Goal: Use online tool/utility: Utilize a website feature to perform a specific function

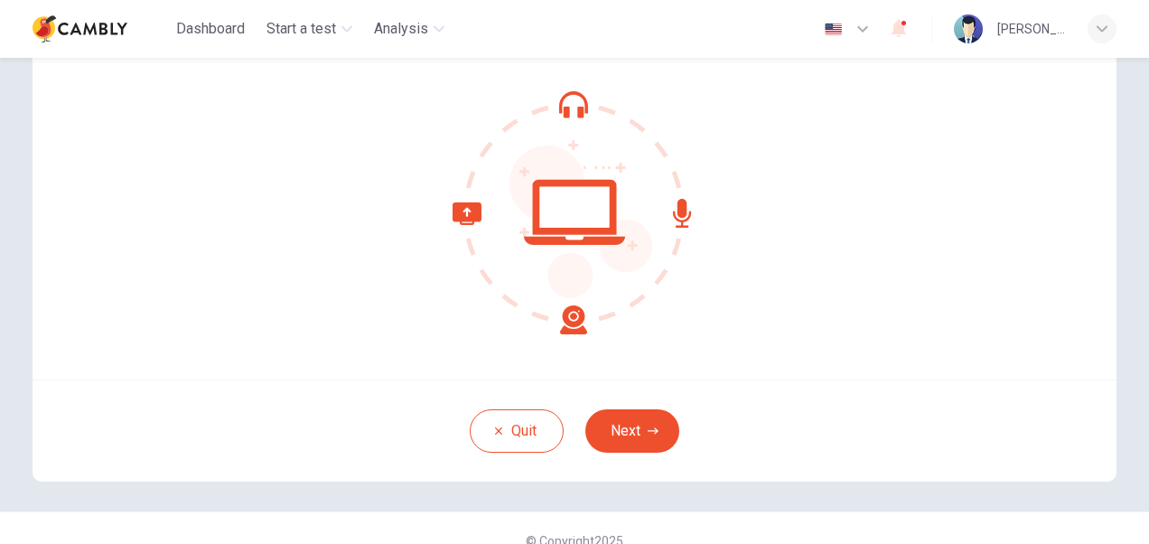
scroll to position [173, 0]
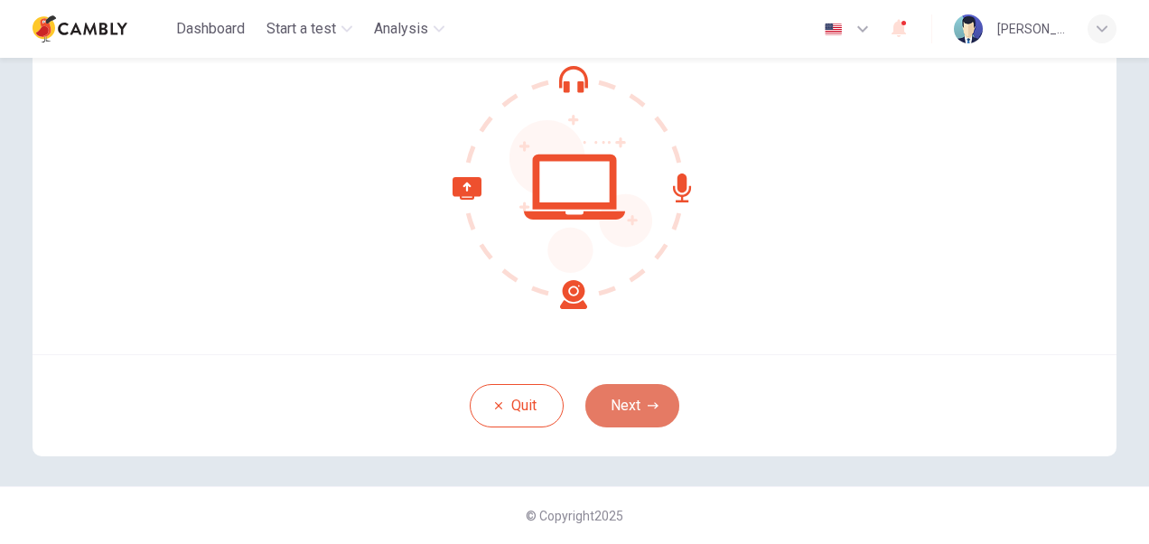
click at [608, 389] on button "Next" at bounding box center [632, 405] width 94 height 43
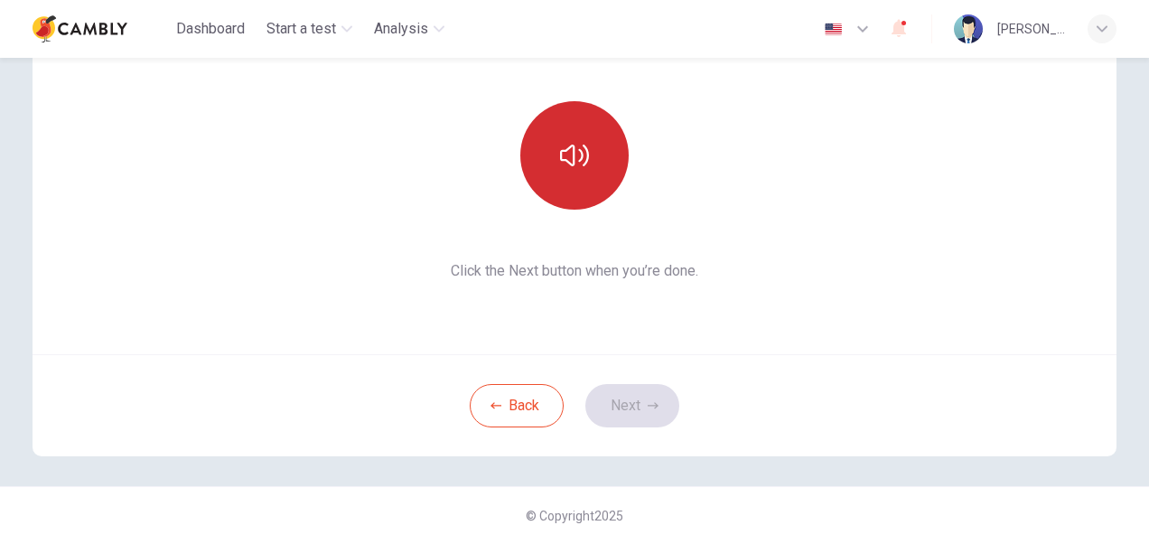
click at [553, 175] on button "button" at bounding box center [574, 155] width 108 height 108
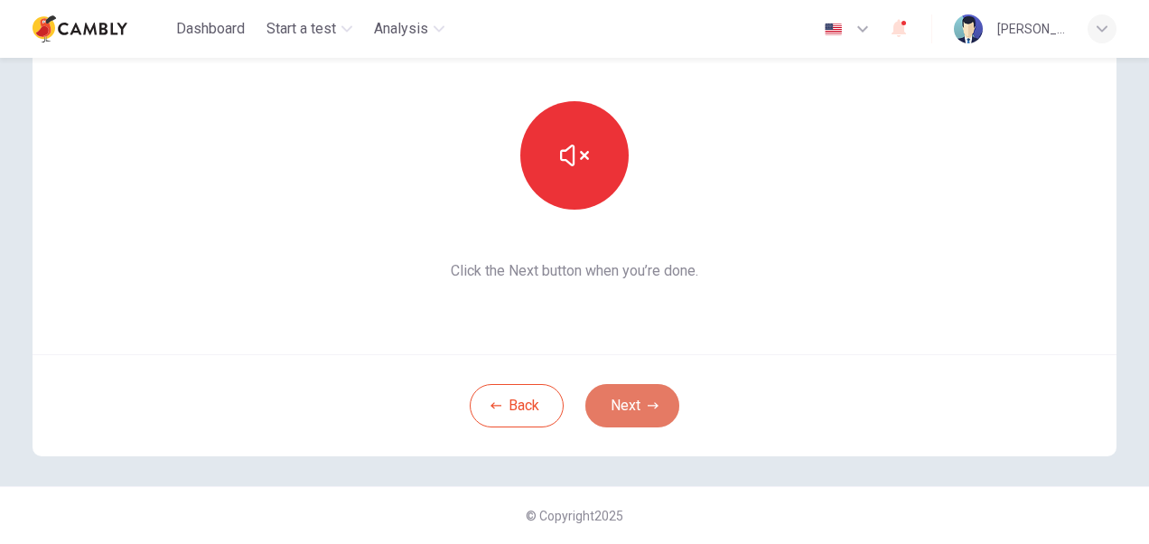
click at [616, 405] on button "Next" at bounding box center [632, 405] width 94 height 43
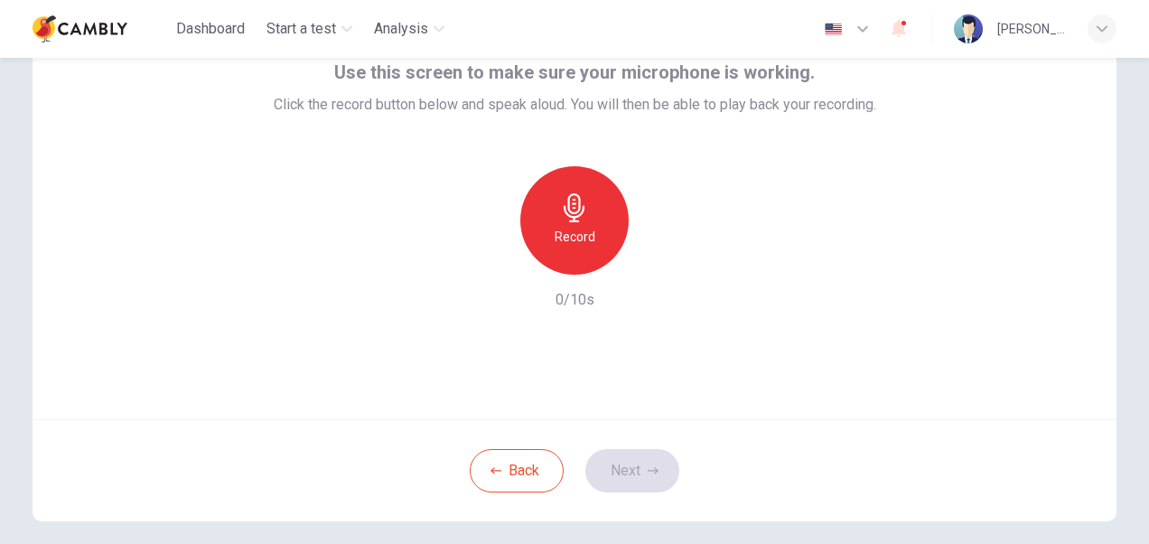
scroll to position [83, 0]
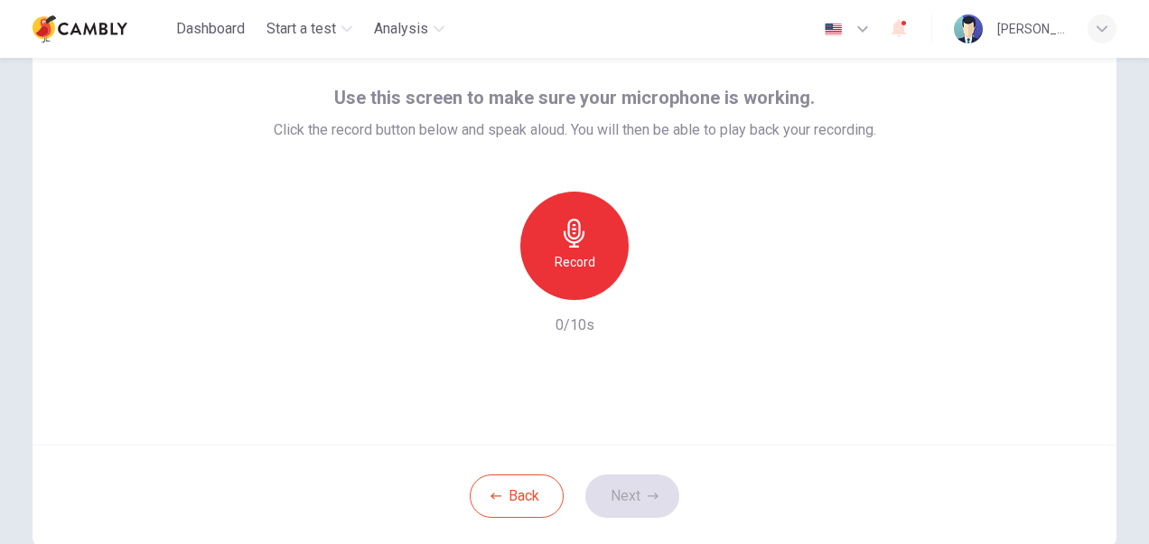
click at [564, 217] on div "Record" at bounding box center [574, 246] width 108 height 108
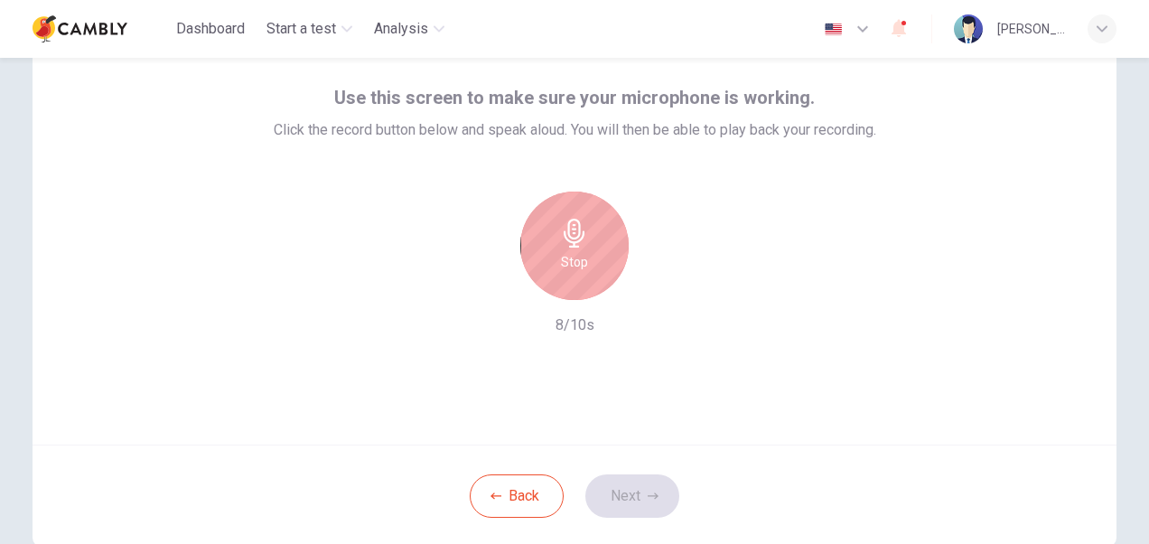
click at [557, 277] on div "Stop" at bounding box center [574, 246] width 108 height 108
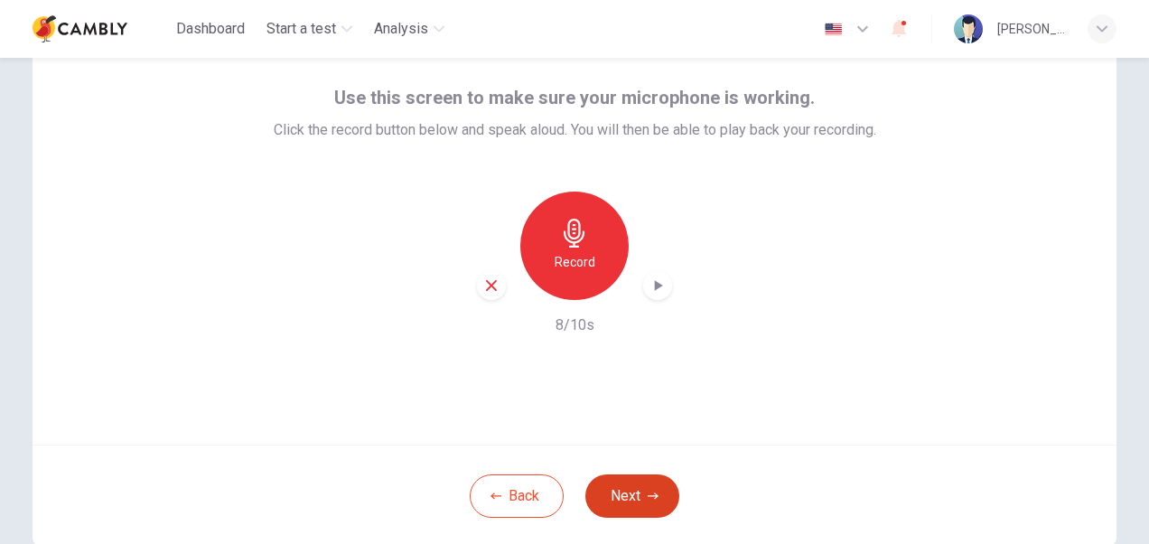
click at [623, 485] on button "Next" at bounding box center [632, 495] width 94 height 43
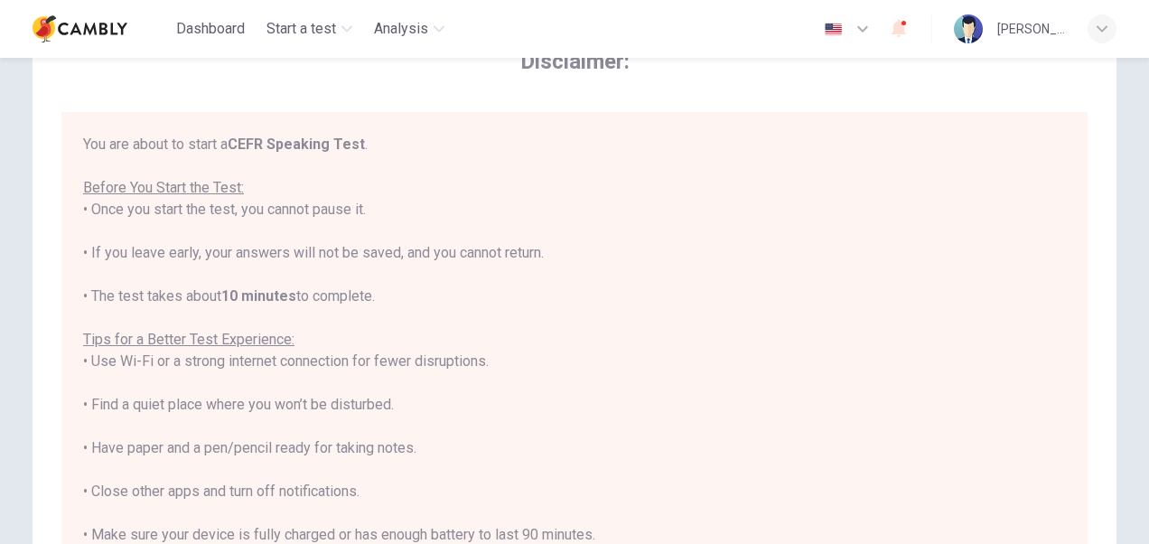
scroll to position [20, 0]
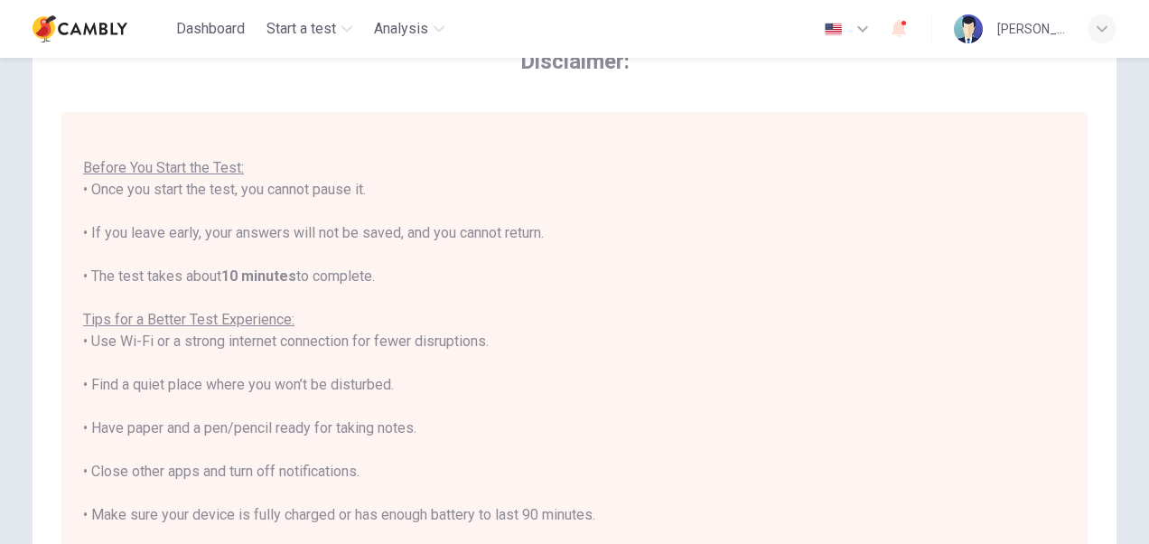
click at [192, 183] on div "You are about to start a CEFR Speaking Test . Before You Start the Test: • Once…" at bounding box center [574, 363] width 983 height 499
click at [189, 223] on div "You are about to start a CEFR Speaking Test . Before You Start the Test: • Once…" at bounding box center [574, 363] width 983 height 499
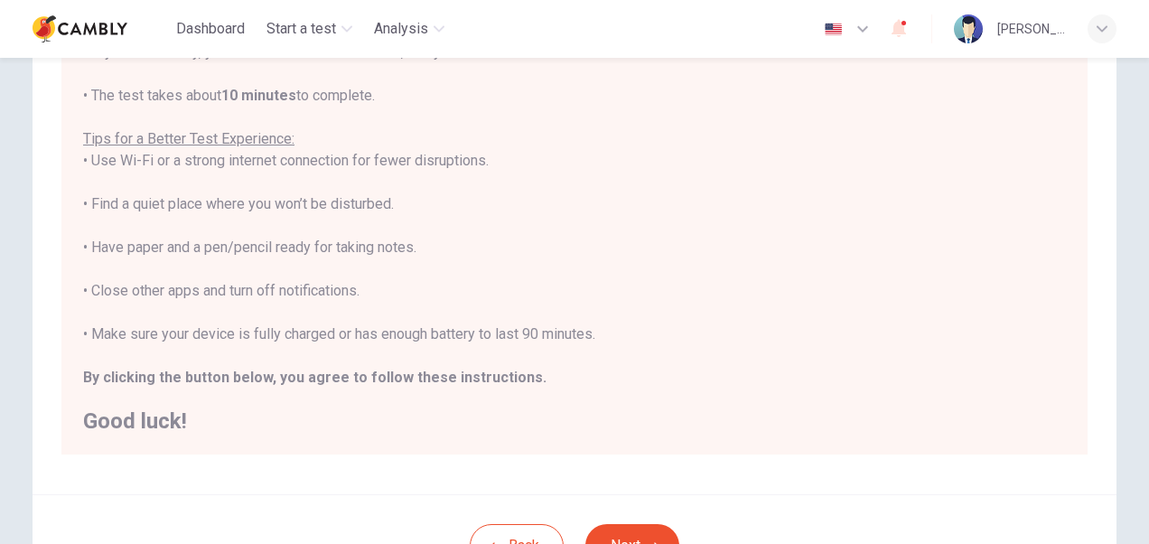
scroll to position [354, 0]
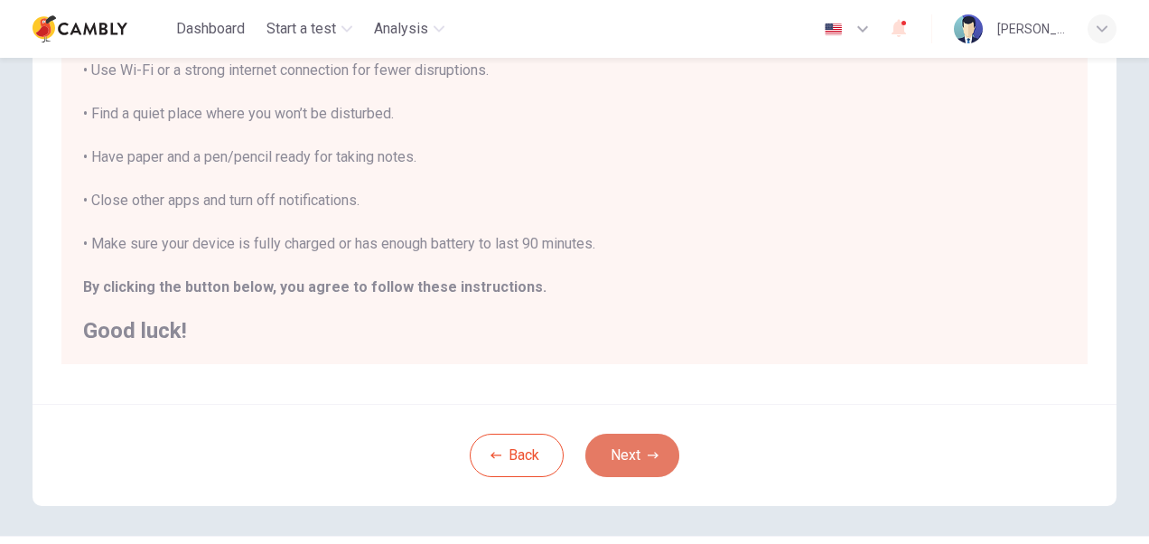
click at [618, 445] on button "Next" at bounding box center [632, 455] width 94 height 43
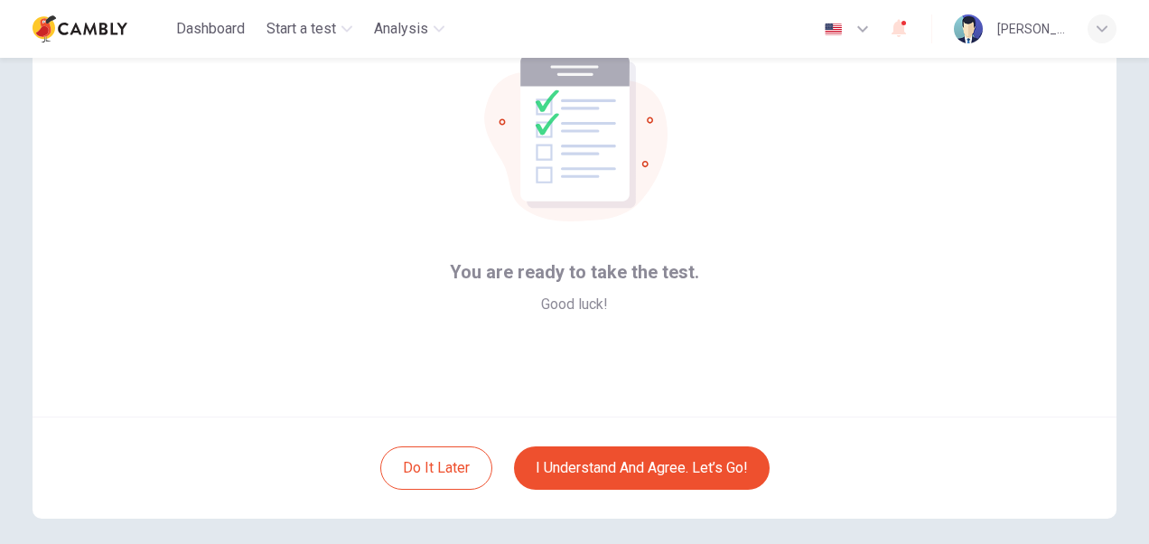
scroll to position [83, 0]
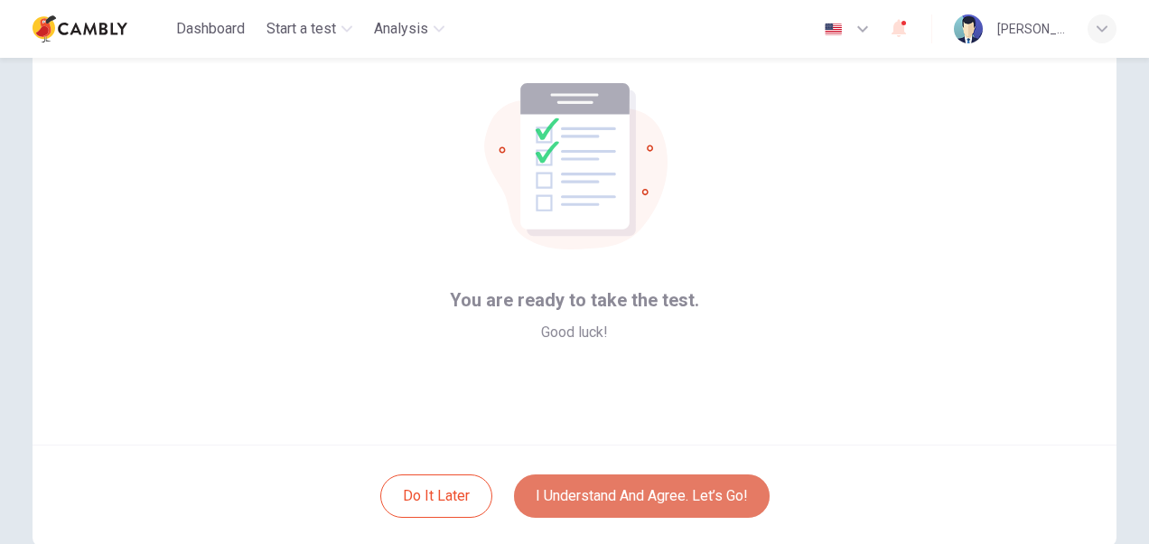
click at [593, 495] on button "I understand and agree. Let’s go!" at bounding box center [642, 495] width 256 height 43
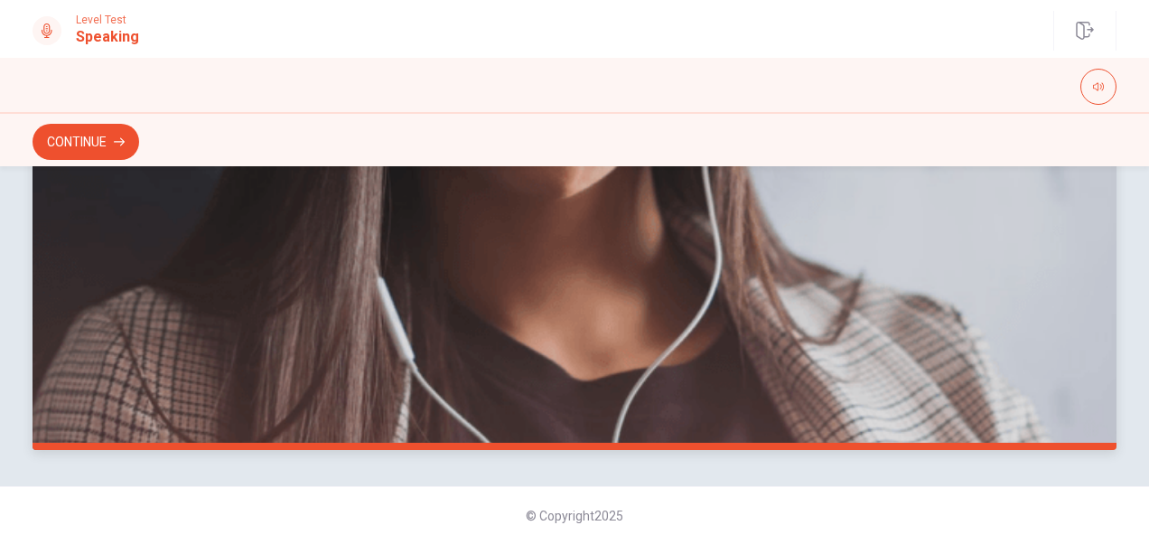
scroll to position [450, 0]
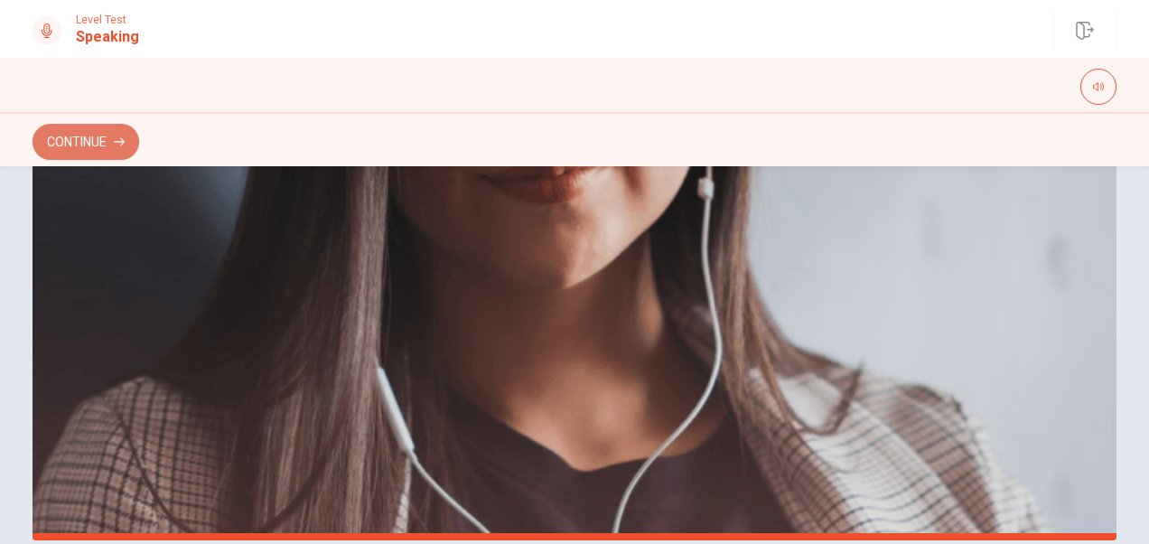
click at [80, 150] on button "Continue" at bounding box center [86, 142] width 107 height 36
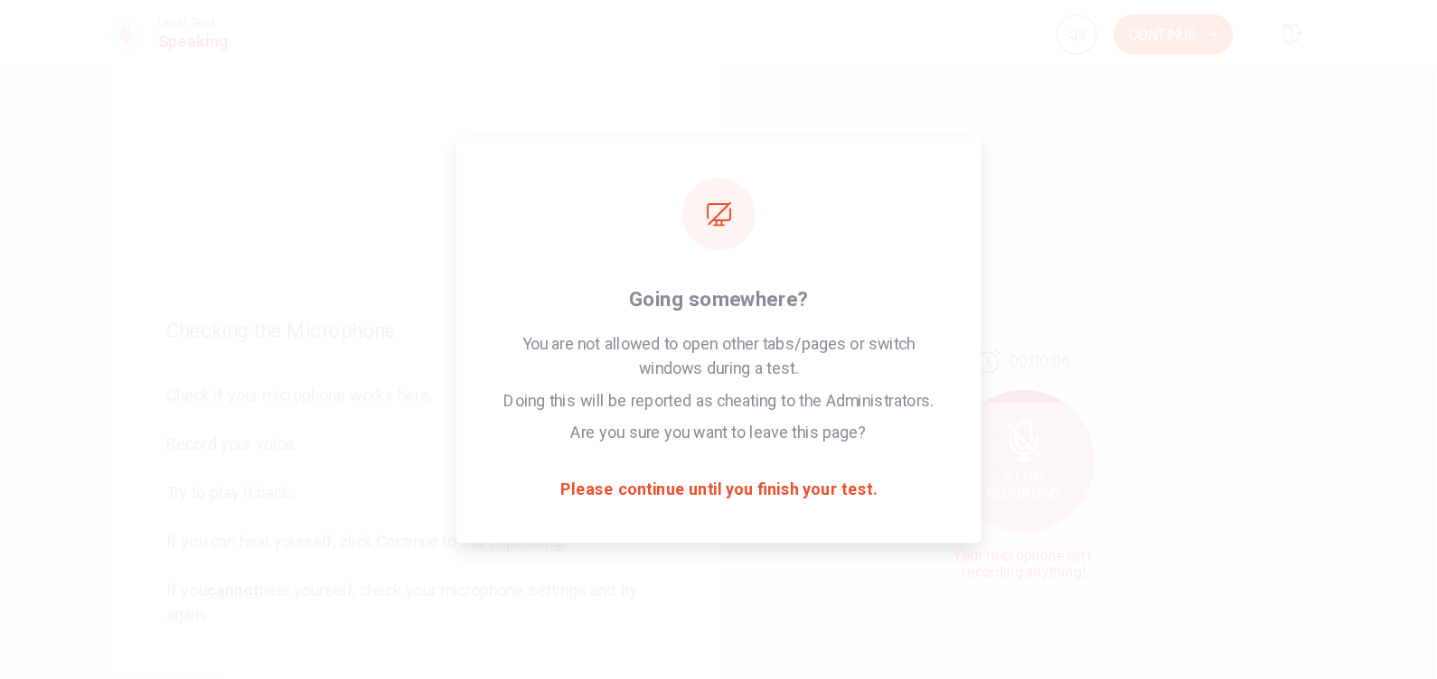
scroll to position [67, 0]
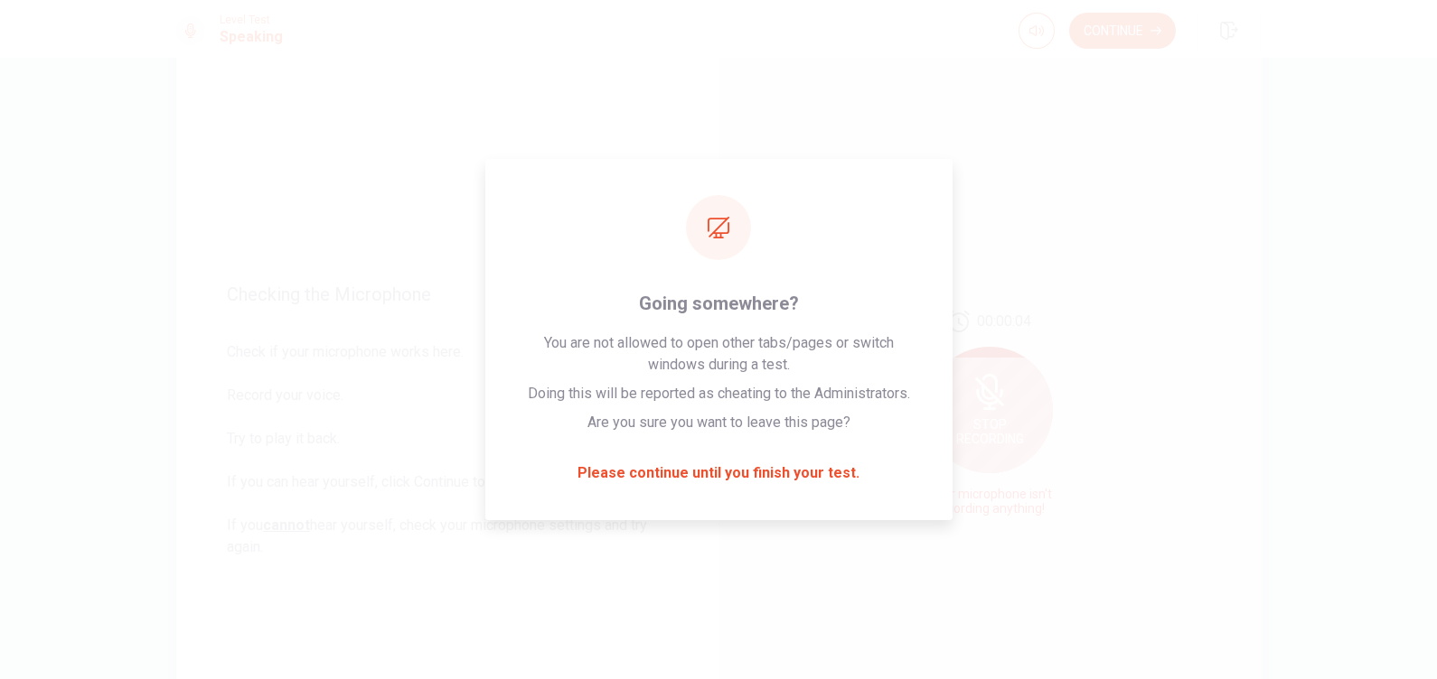
drag, startPoint x: 1117, startPoint y: 0, endPoint x: 242, endPoint y: 368, distance: 948.8
click at [242, 368] on span "Check if your microphone works here. Record your voice. Try to play it back. If…" at bounding box center [447, 450] width 441 height 217
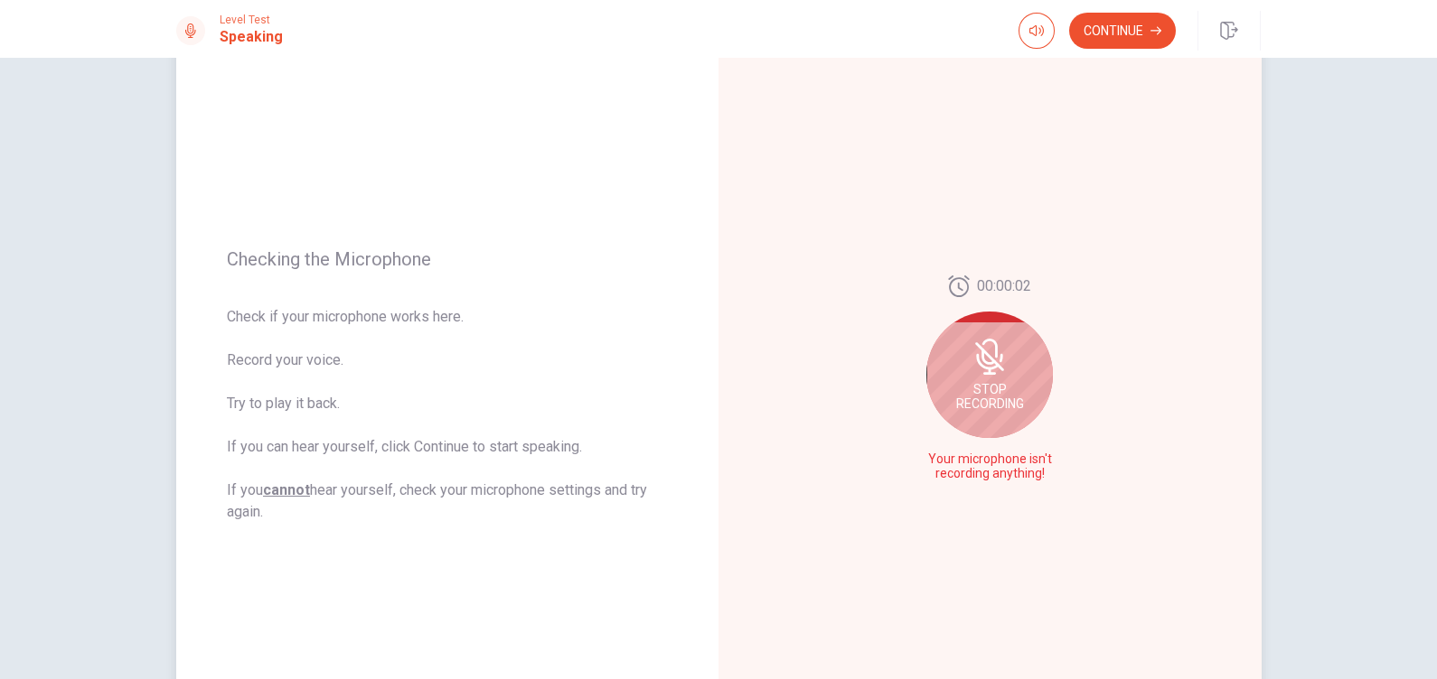
scroll to position [112, 0]
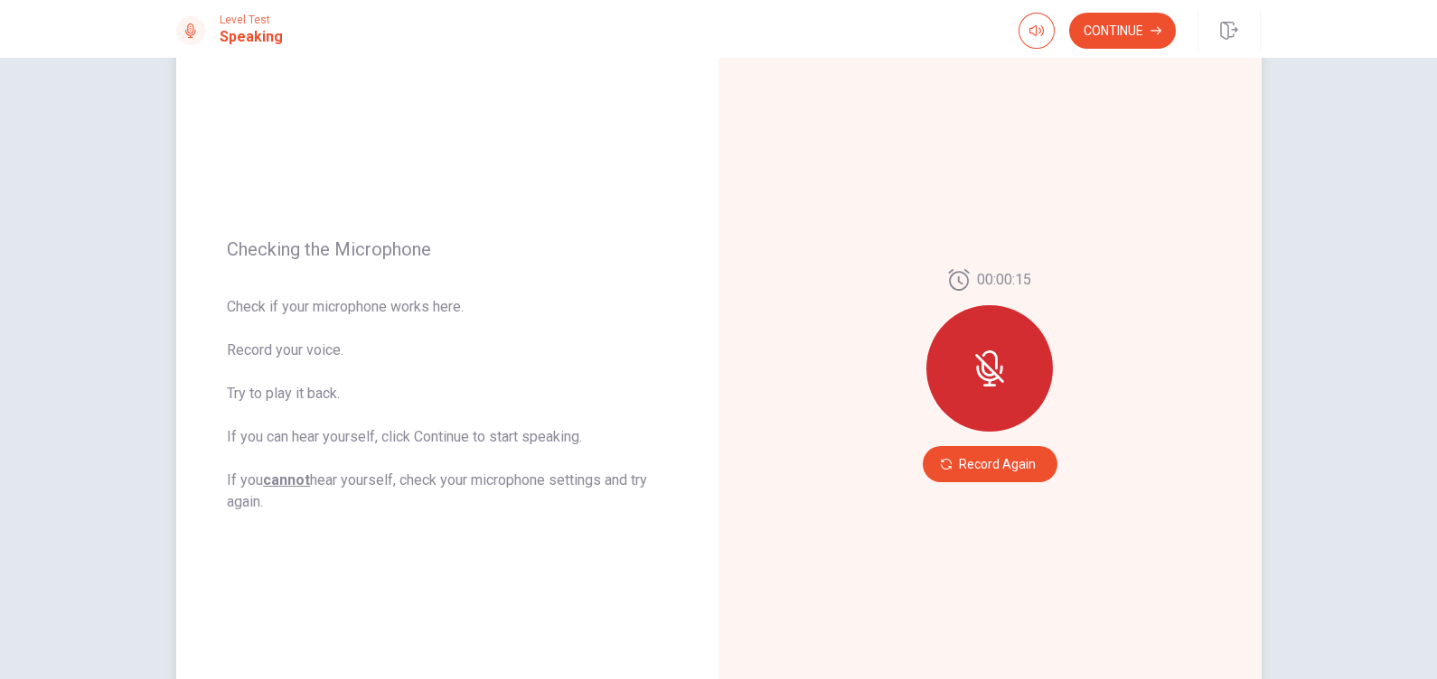
click at [989, 389] on div at bounding box center [989, 368] width 126 height 126
click at [981, 465] on button "Record Again" at bounding box center [989, 464] width 135 height 36
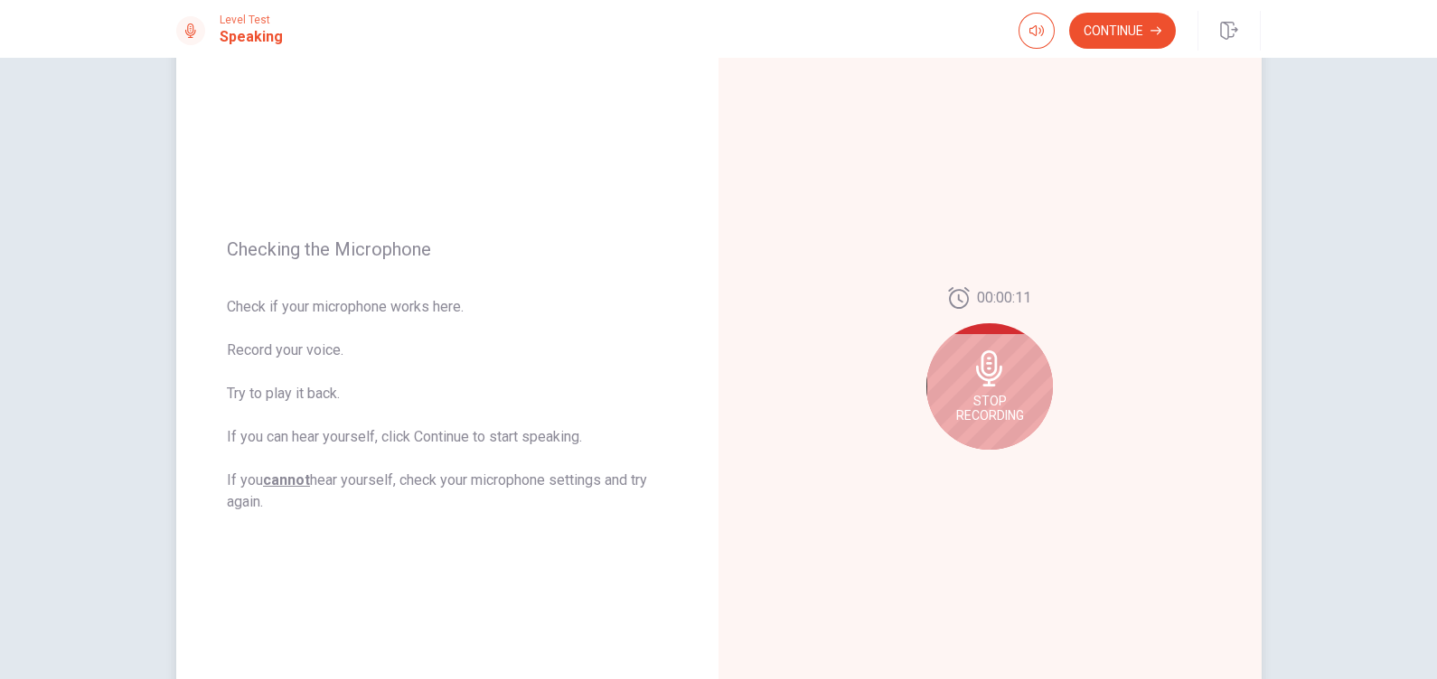
click at [980, 391] on div "Stop Recording" at bounding box center [989, 386] width 126 height 126
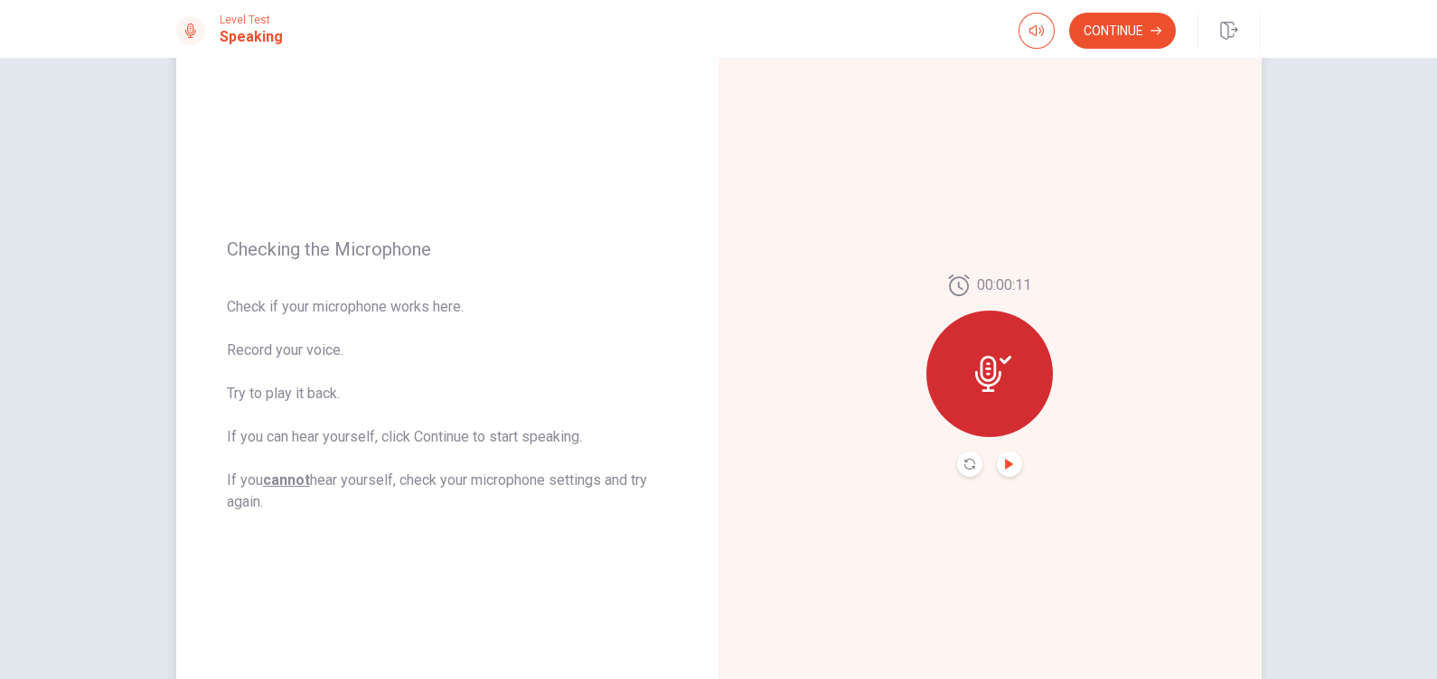
click at [1005, 463] on icon "Play Audio" at bounding box center [1009, 464] width 8 height 11
click at [1113, 27] on button "Continue" at bounding box center [1122, 31] width 107 height 36
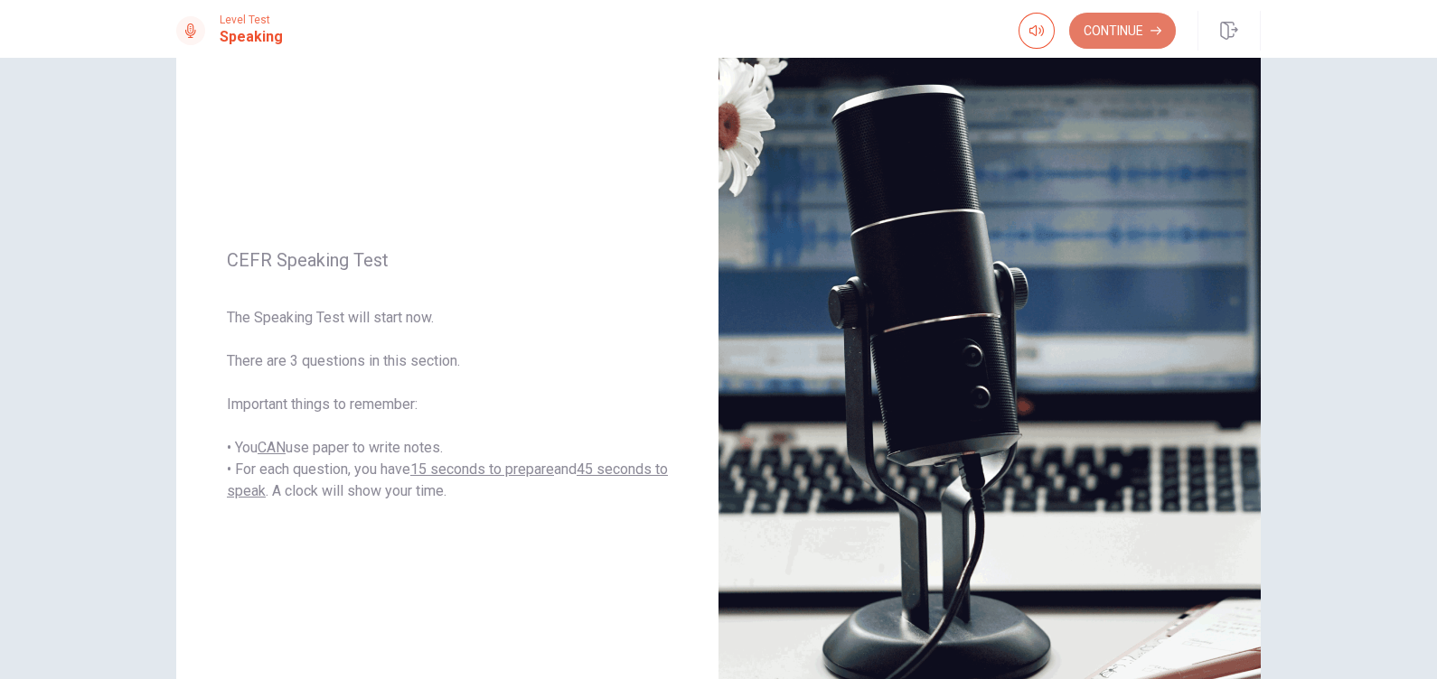
click at [1125, 29] on button "Continue" at bounding box center [1122, 31] width 107 height 36
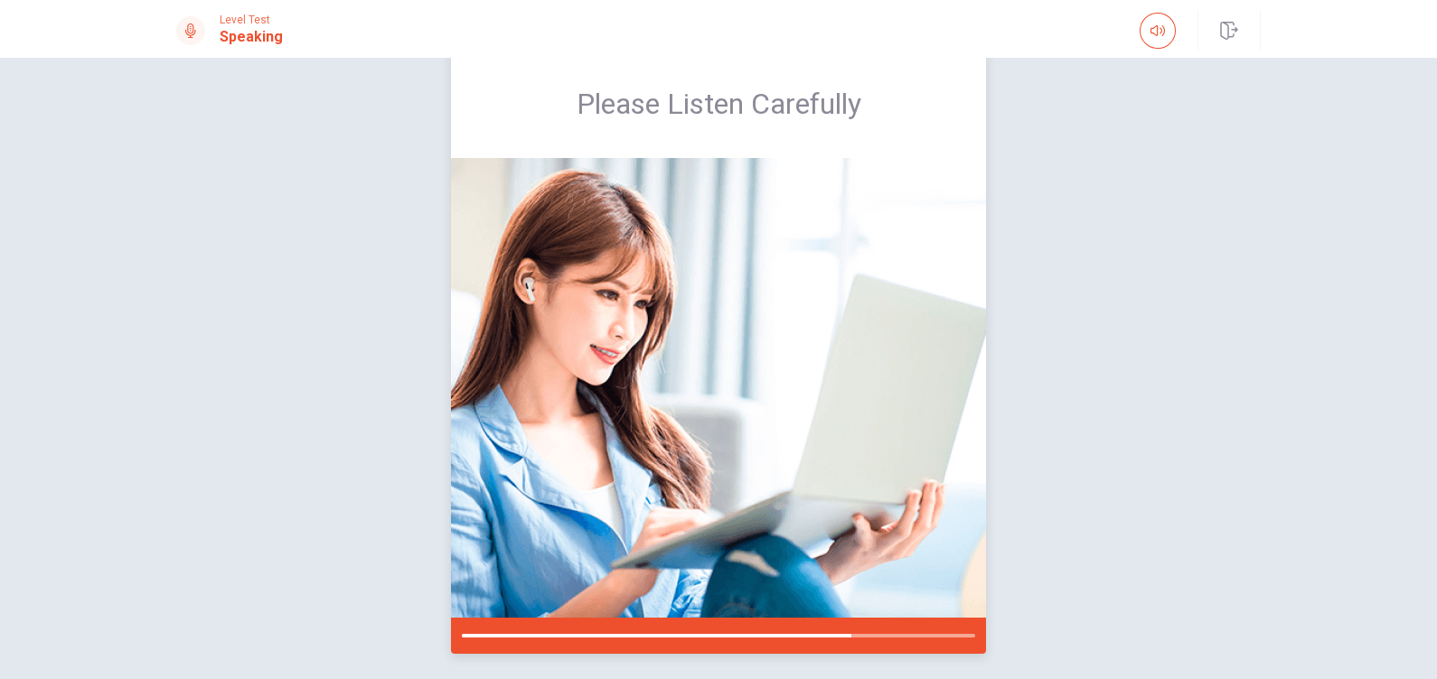
scroll to position [0, 0]
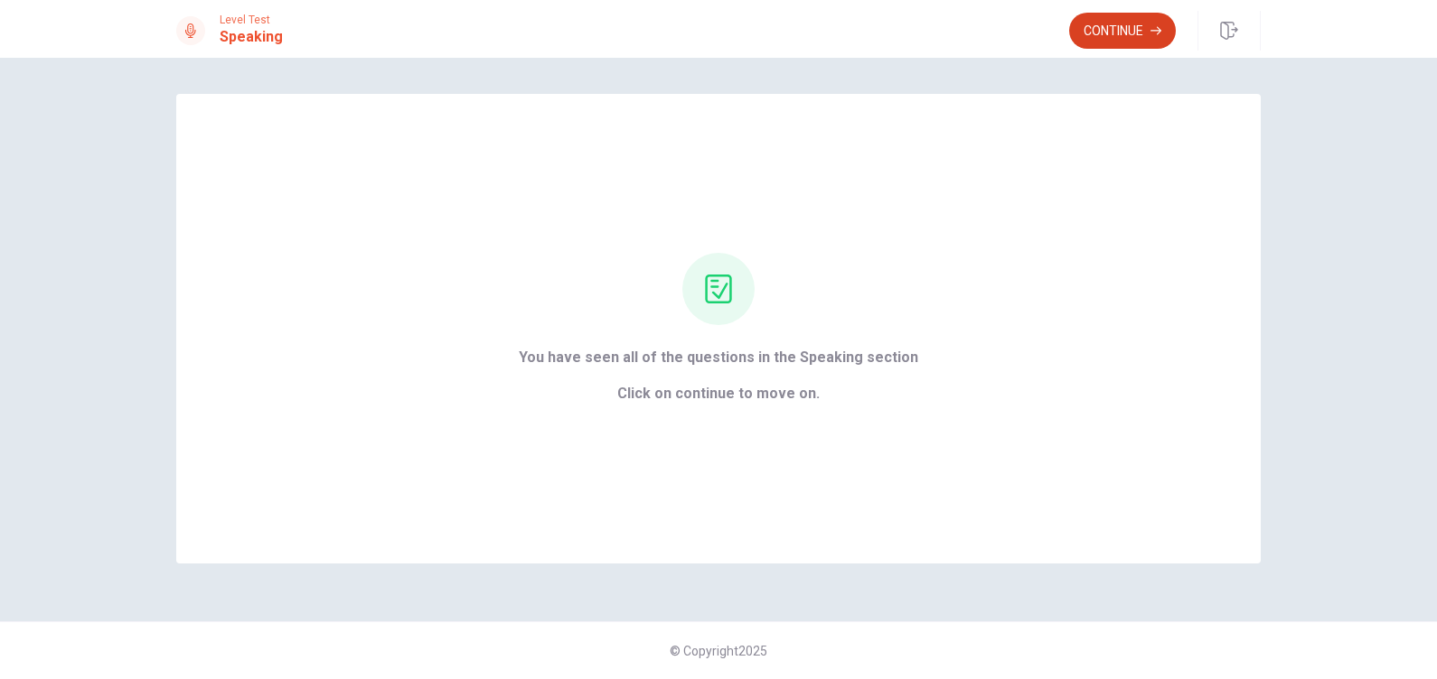
click at [1117, 30] on button "Continue" at bounding box center [1122, 31] width 107 height 36
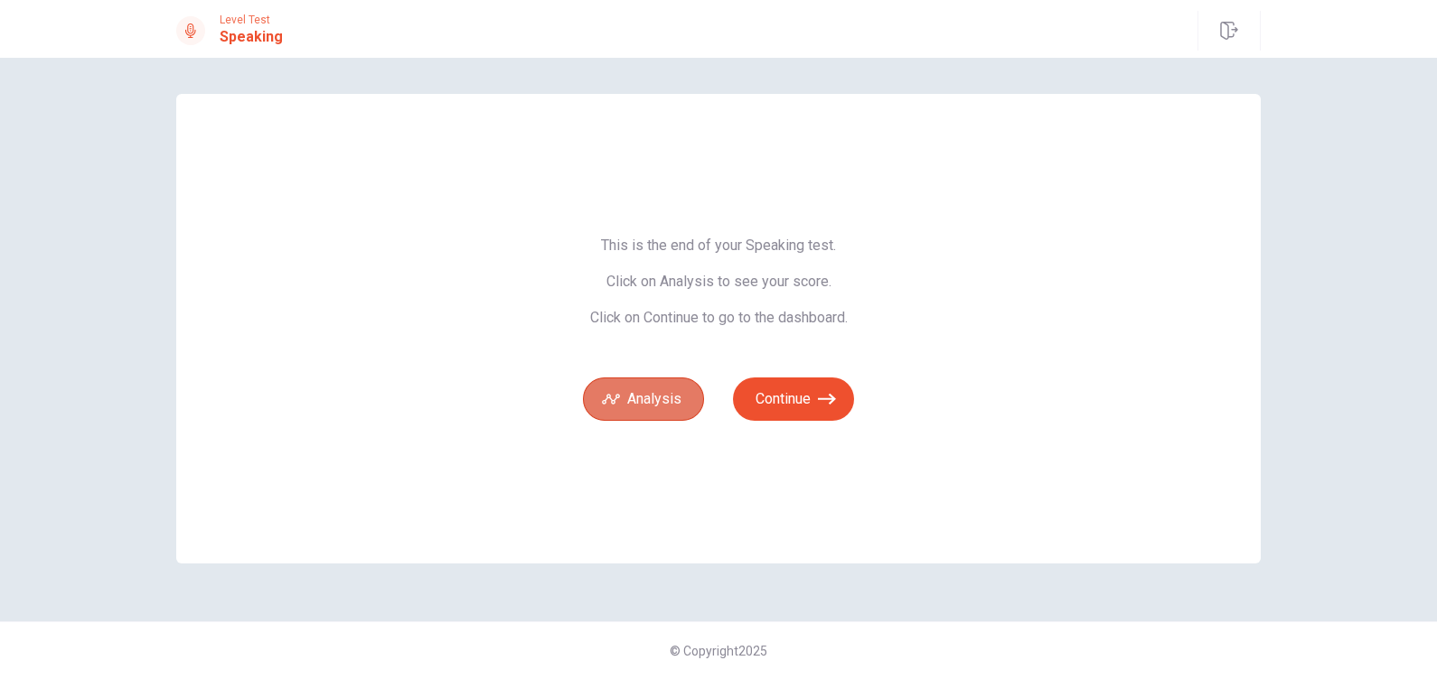
click at [646, 391] on button "Analysis" at bounding box center [643, 399] width 121 height 43
